Goal: Find specific page/section: Find specific page/section

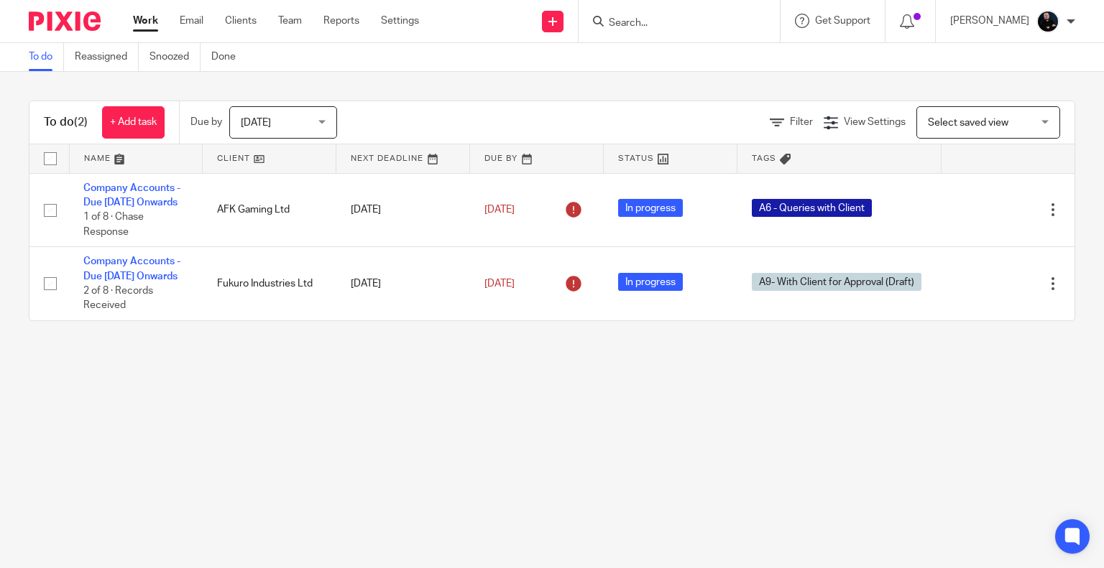
click at [674, 19] on input "Search" at bounding box center [671, 23] width 129 height 13
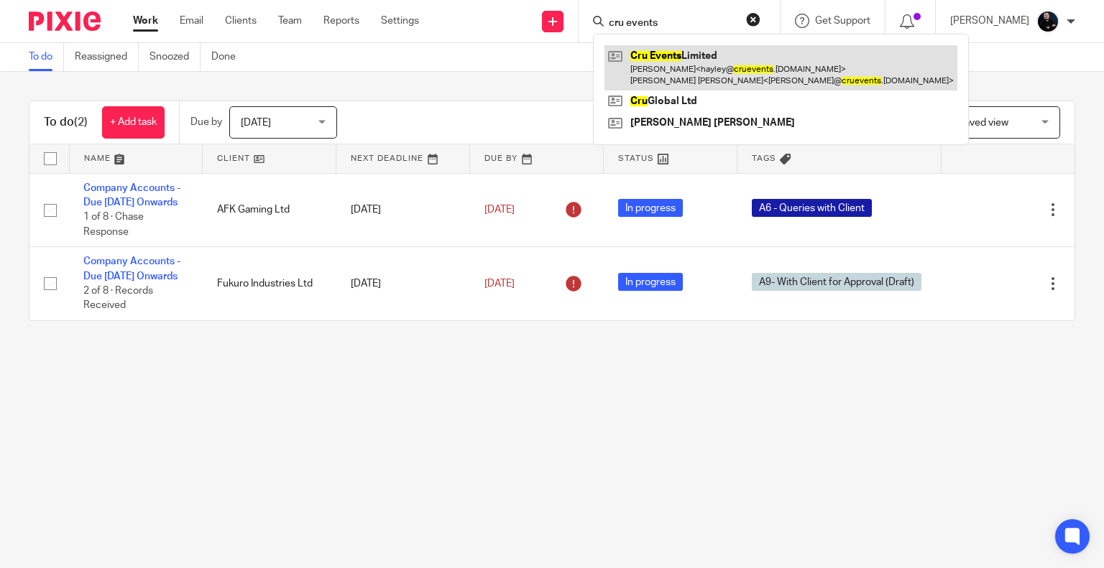
type input "cru events"
click at [716, 57] on link at bounding box center [780, 67] width 353 height 45
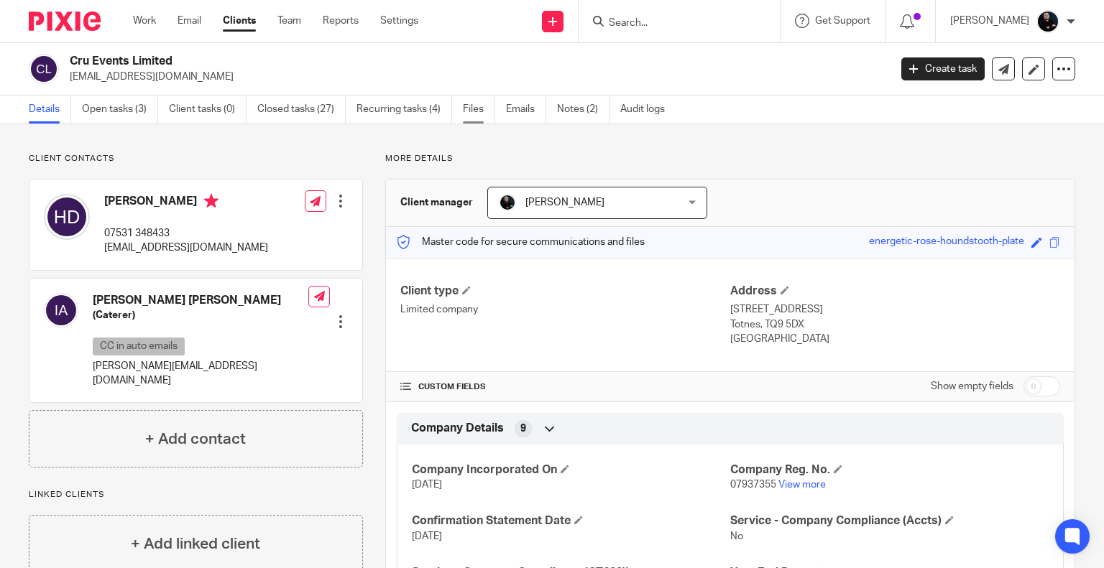
click at [468, 106] on link "Files" at bounding box center [479, 110] width 32 height 28
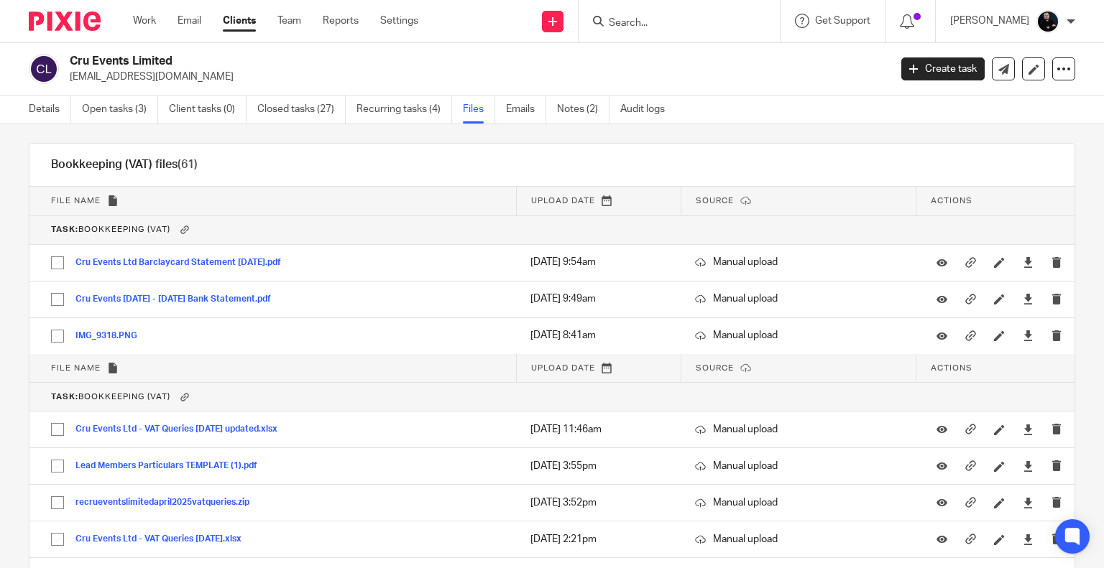
scroll to position [223, 0]
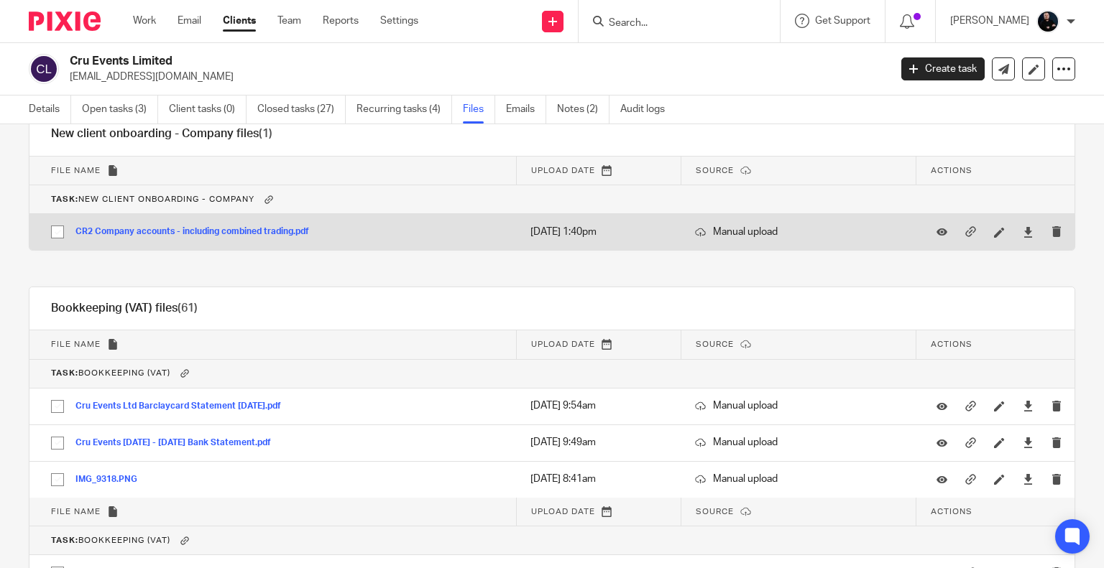
click at [185, 234] on button "CR2 Company accounts - including combined trading.pdf" at bounding box center [197, 232] width 244 height 10
